Goal: Check status

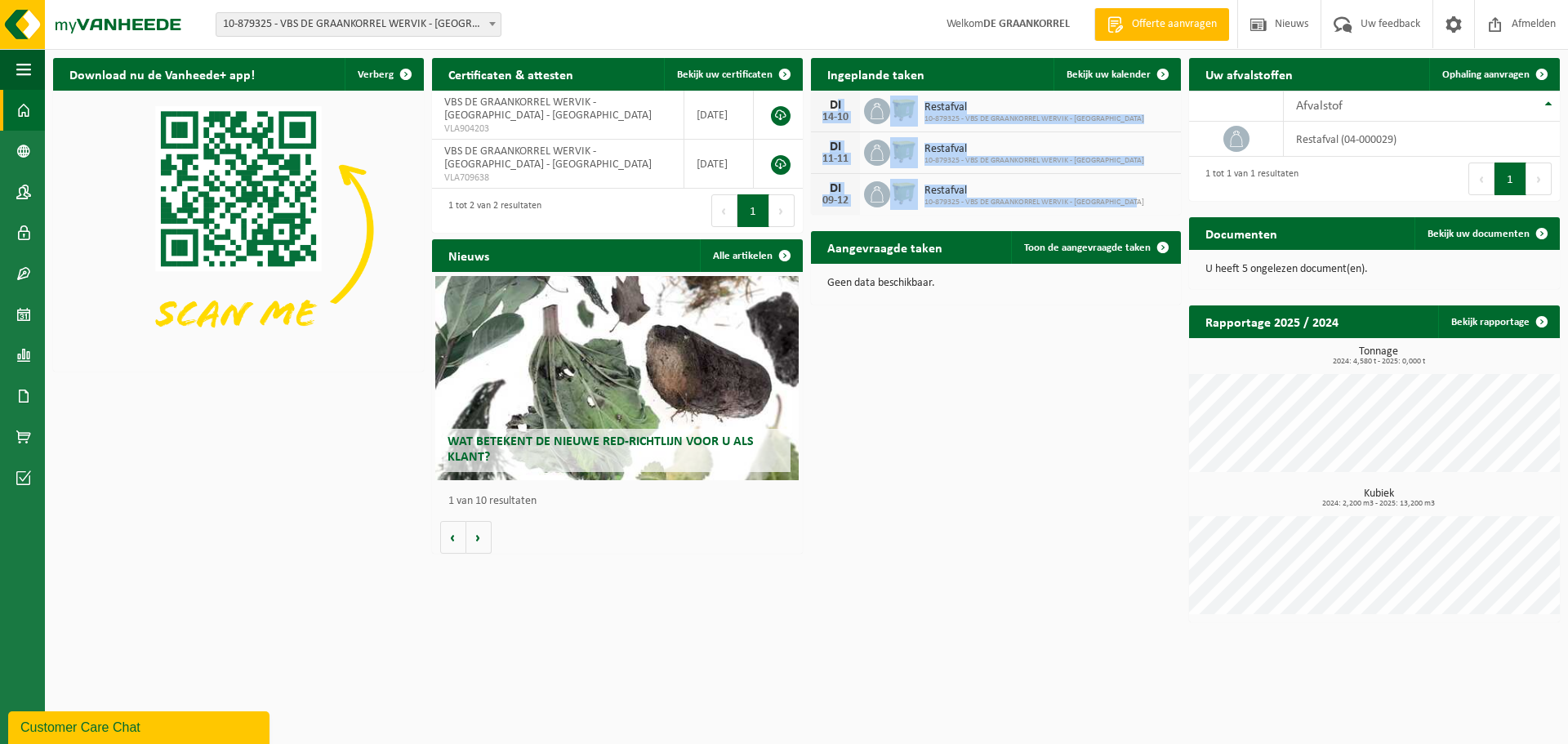
drag, startPoint x: 821, startPoint y: 96, endPoint x: 1154, endPoint y: 217, distance: 354.3
click at [1154, 217] on div "Ingeplande taken Bekijk uw kalender DI 14-10 Restafval 10-879325 - VBS DE GRAAN…" at bounding box center [996, 136] width 379 height 173
copy div "DI 14-10 Restafval 10-879325 - VBS DE GRAANKORREL WERVIK - MAGDALENASTRAAT DI 1…"
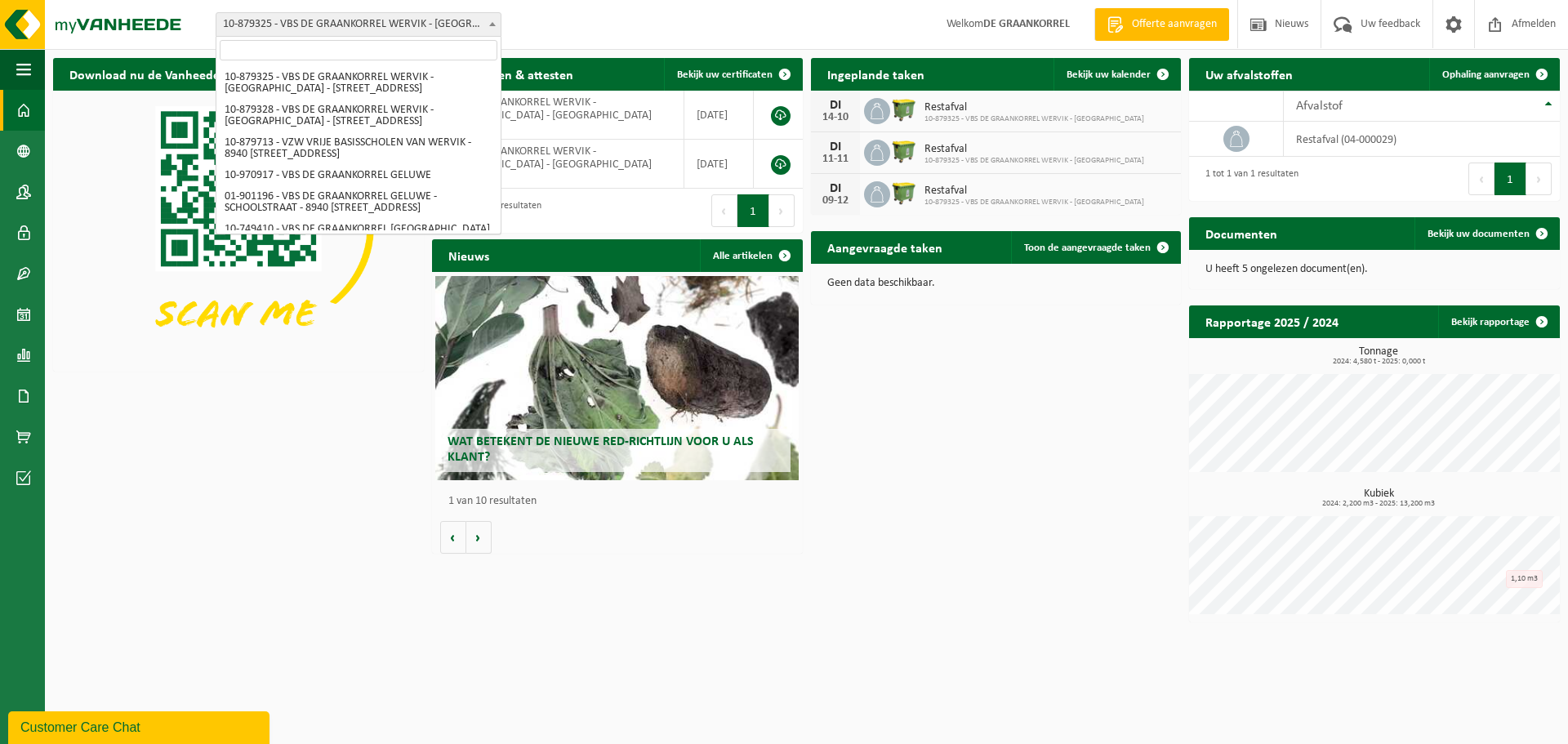
click at [493, 21] on span at bounding box center [492, 24] width 17 height 21
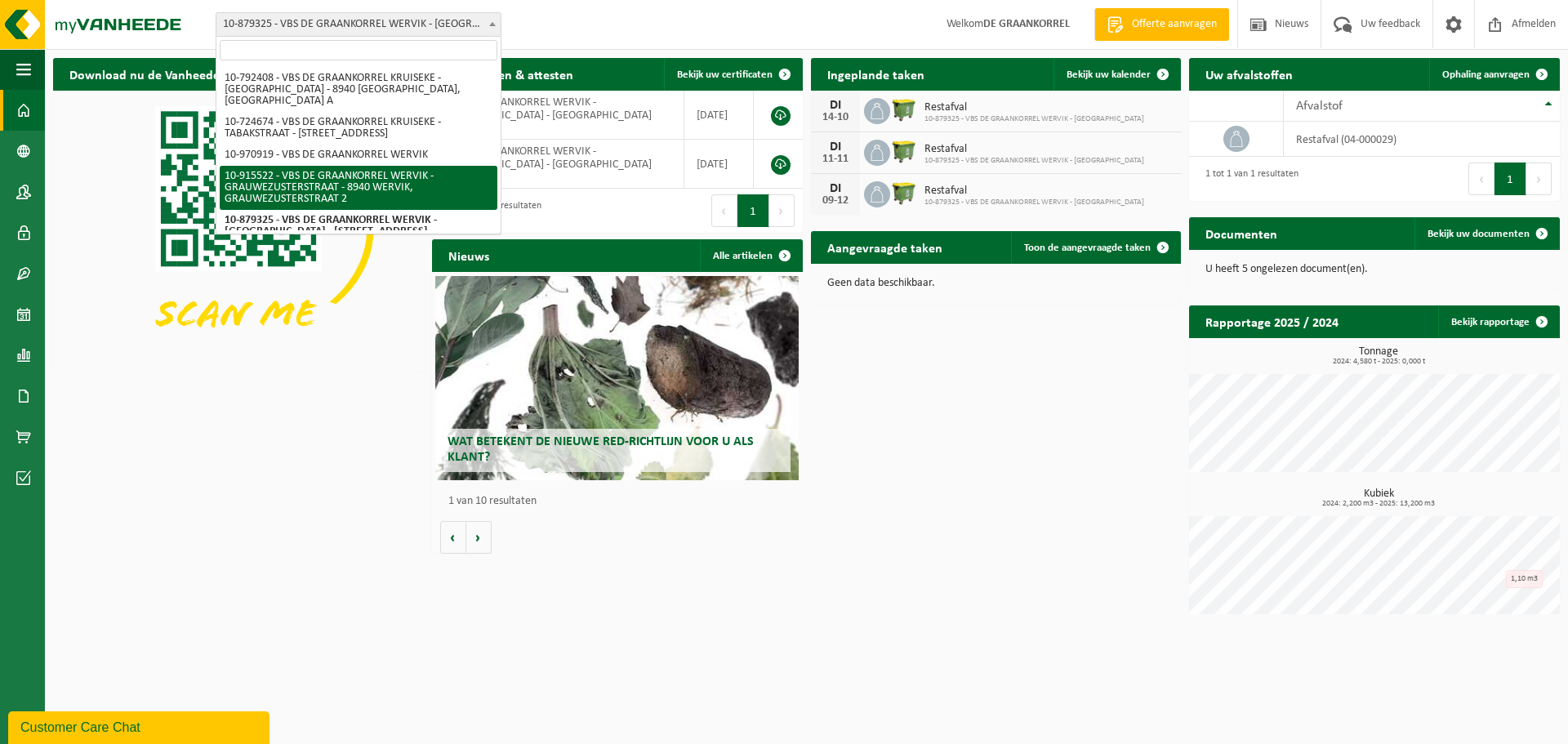
scroll to position [189, 0]
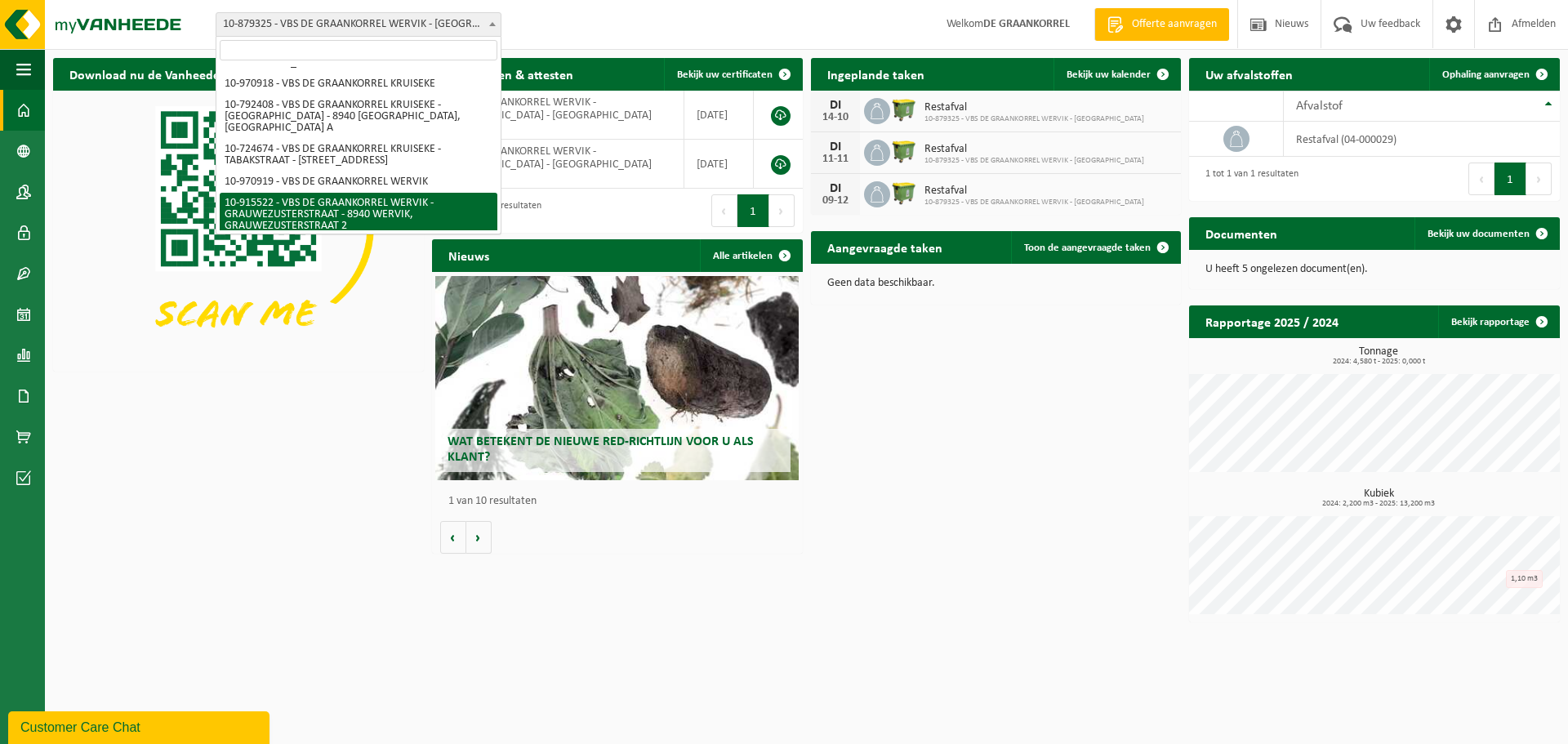
select select "127050"
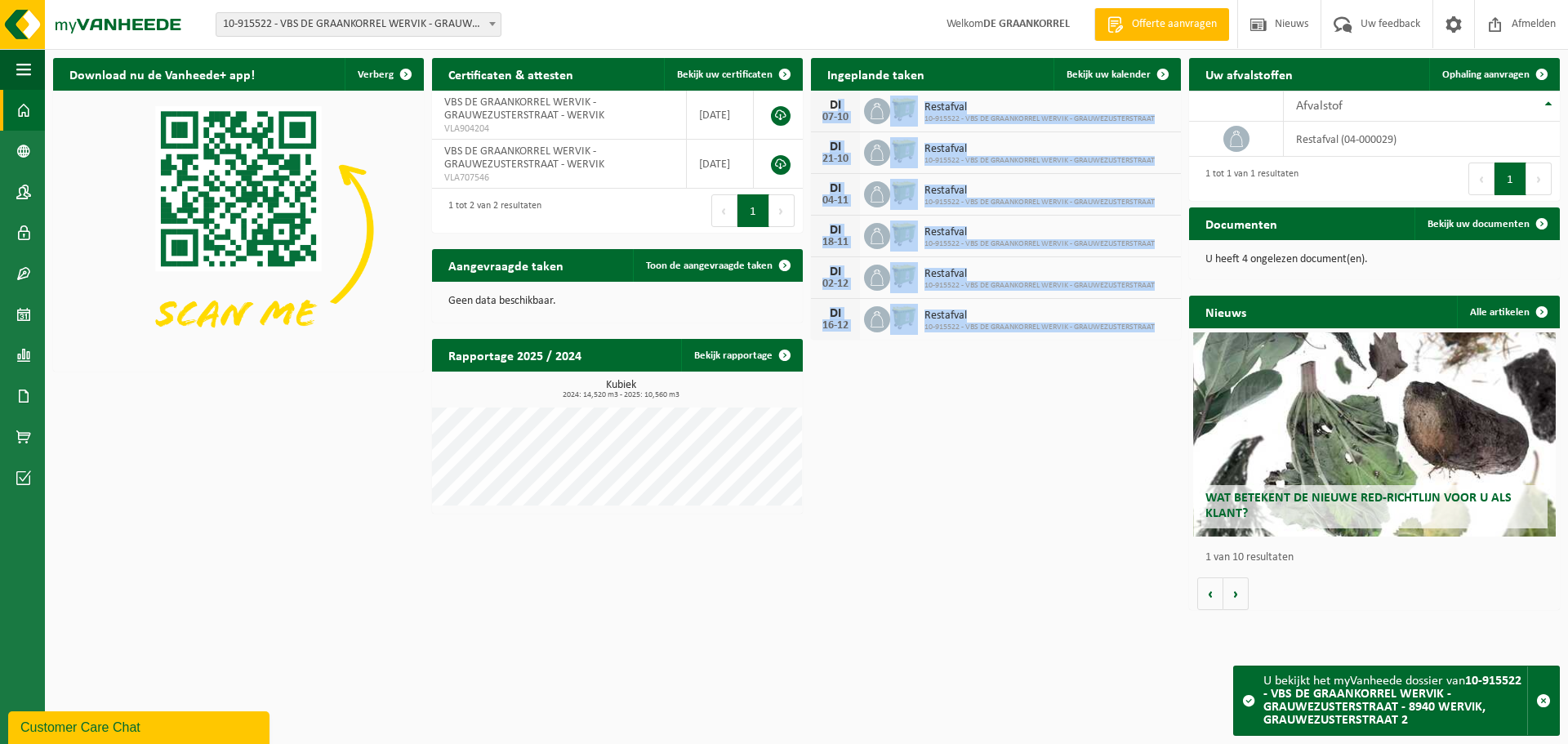
drag, startPoint x: 818, startPoint y: 97, endPoint x: 1157, endPoint y: 337, distance: 415.4
click at [1157, 337] on div "DI 07-10 Restafval 10-915522 - VBS DE GRAANKORREL WERVIK - GRAUWEZUSTERSTRAAT D…" at bounding box center [996, 215] width 371 height 249
copy div "DI 07-10 Restafval 10-915522 - VBS DE GRAANKORREL WERVIK - GRAUWEZUSTERSTRAAT D…"
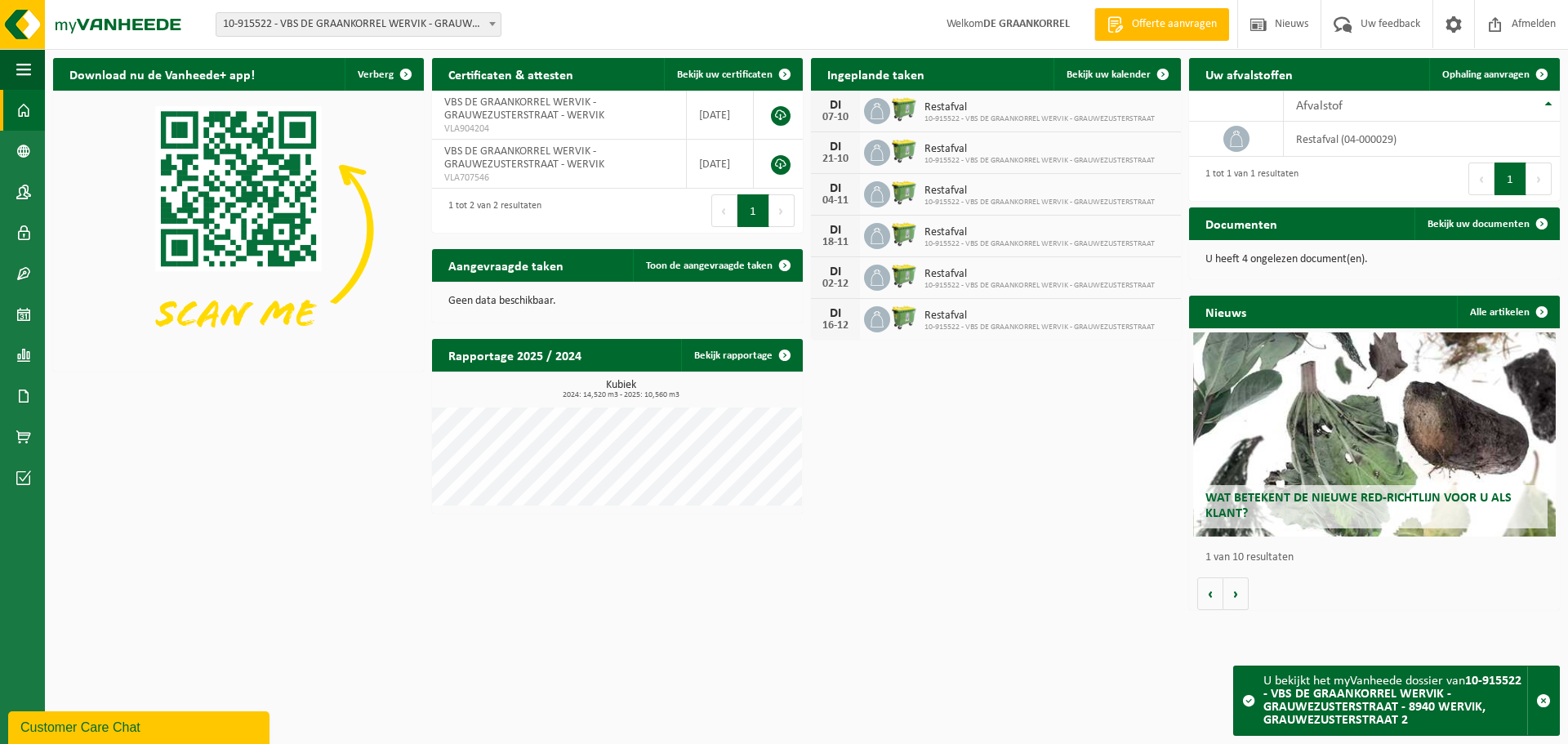
click at [495, 24] on b at bounding box center [492, 24] width 6 height 4
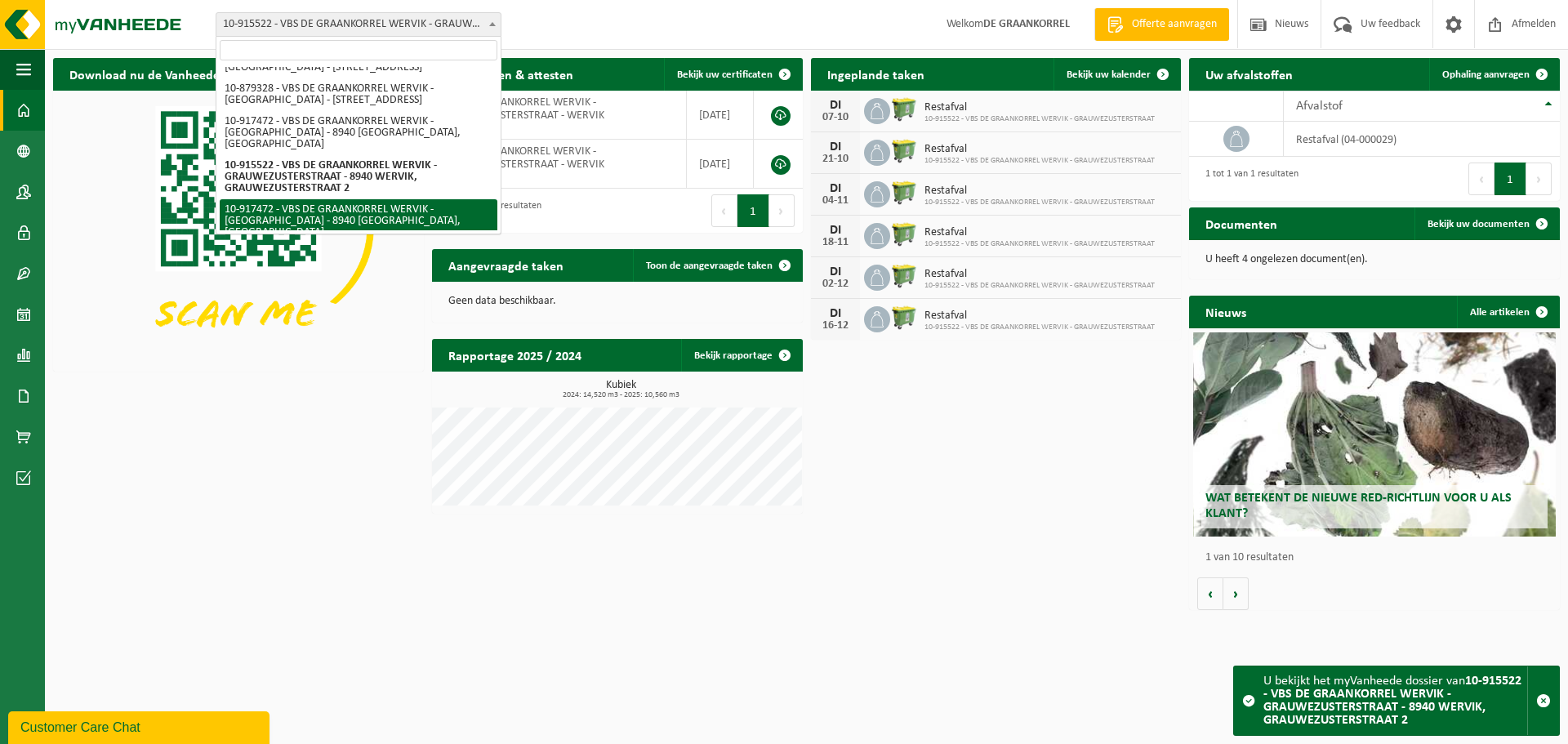
scroll to position [382, 0]
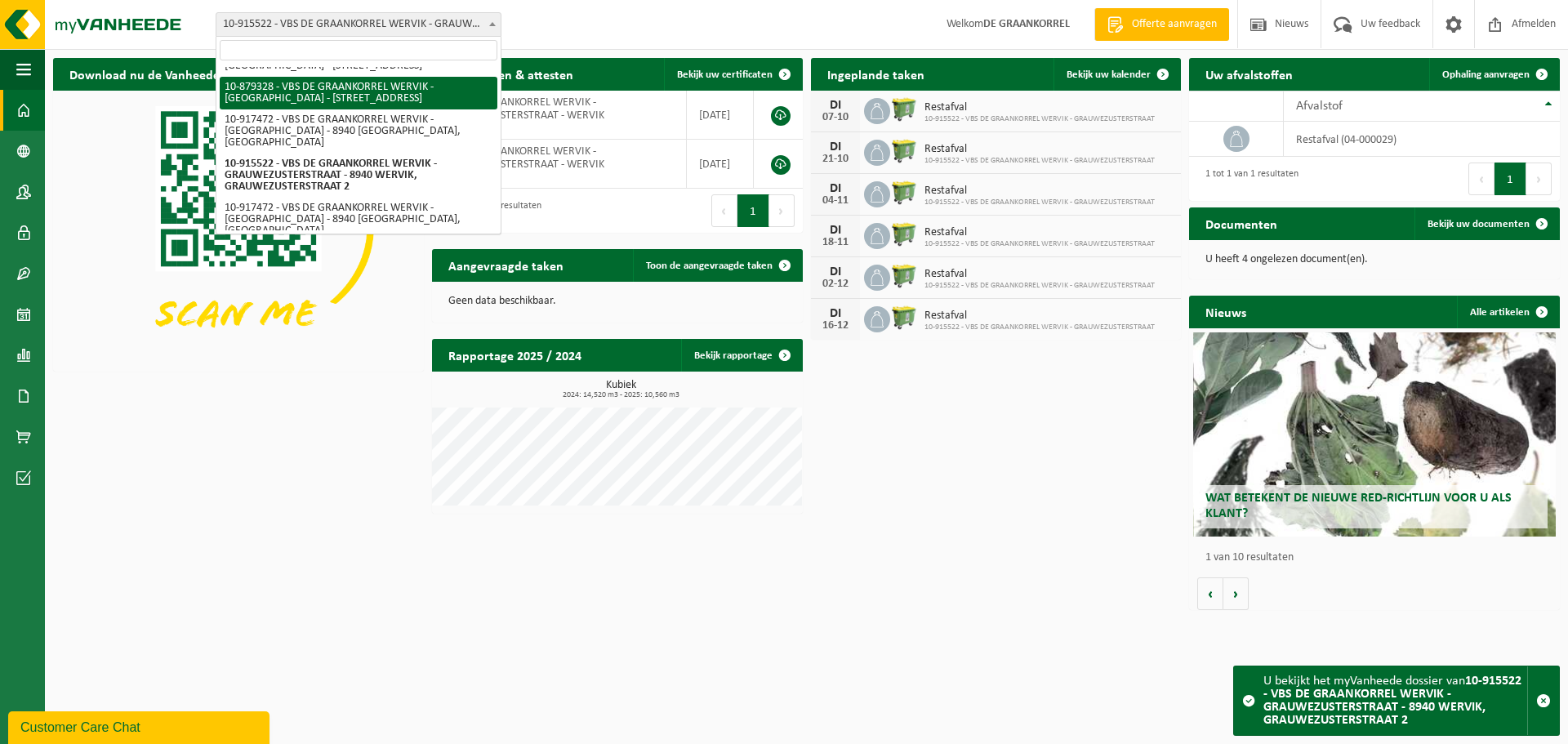
select select "108862"
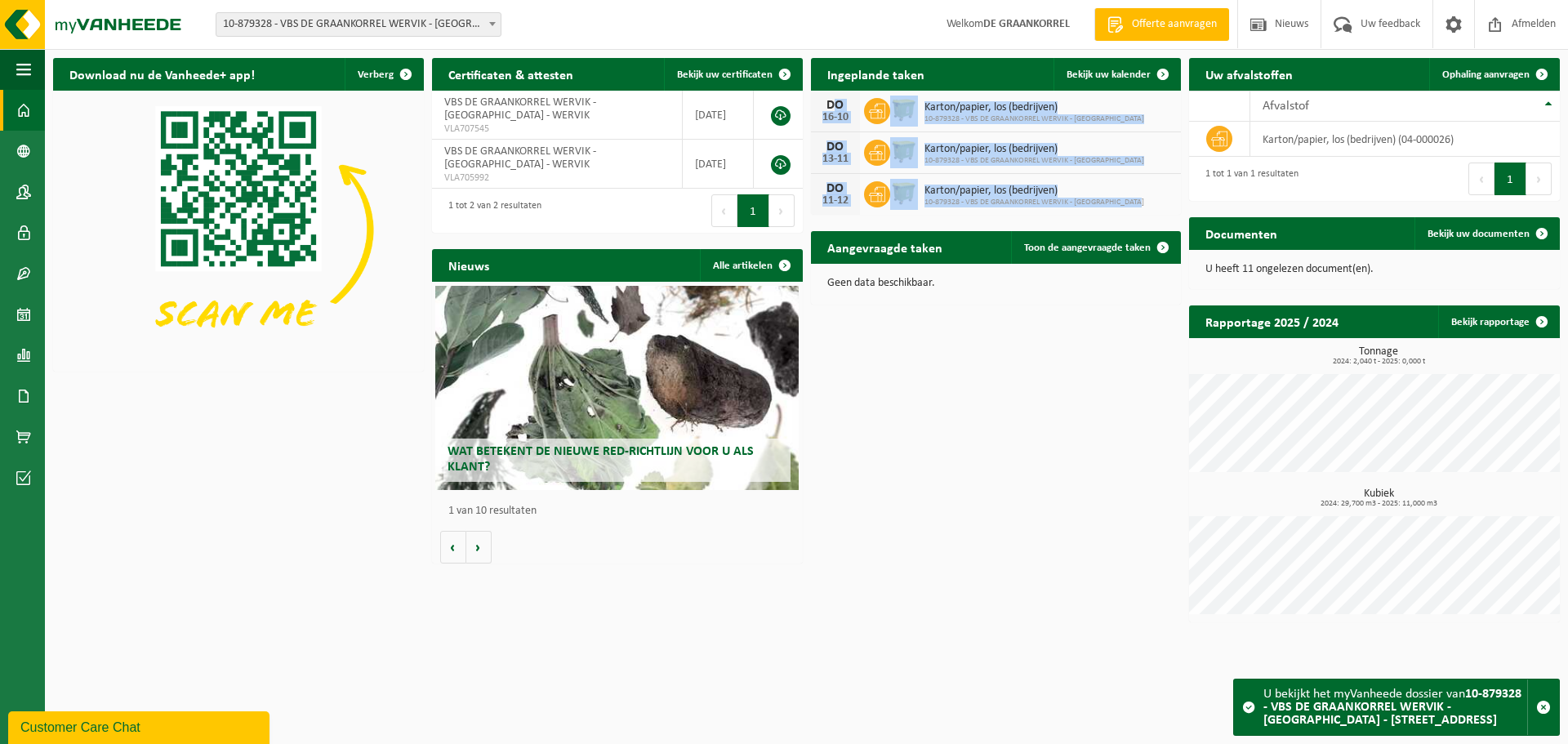
drag, startPoint x: 823, startPoint y: 103, endPoint x: 1161, endPoint y: 215, distance: 356.1
click at [1161, 215] on div "Ingeplande taken Bekijk uw kalender [DATE] Karton/papier, los (bedrijven) 10-87…" at bounding box center [996, 136] width 379 height 173
copy div "[DATE] Karton/papier, los (bedrijven) 10-879328 - VBS DE GRAANKORREL WERVIK - […"
